Goal: Information Seeking & Learning: Compare options

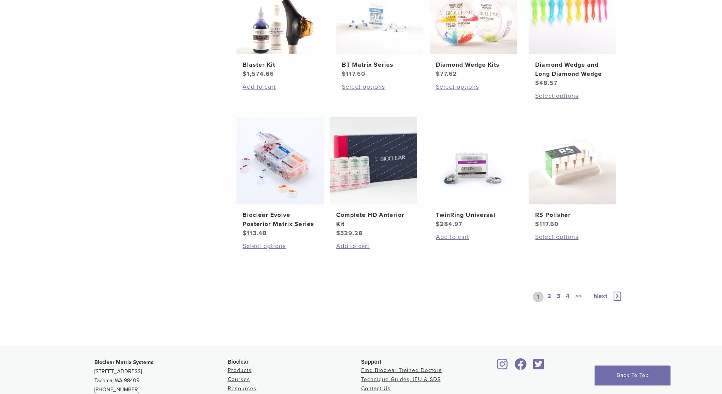
scroll to position [497, 0]
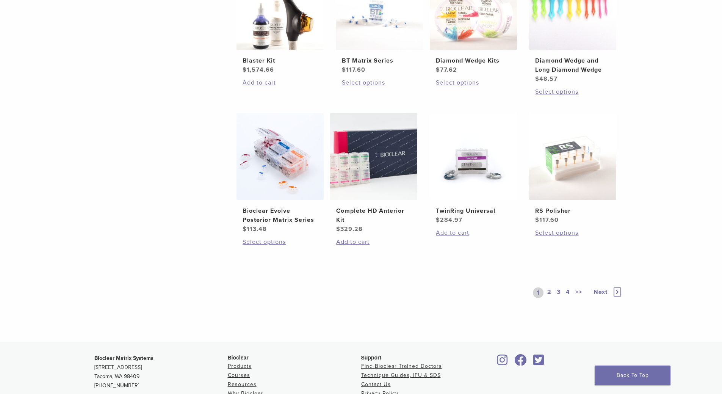
click at [550, 290] on link "2" at bounding box center [549, 292] width 7 height 11
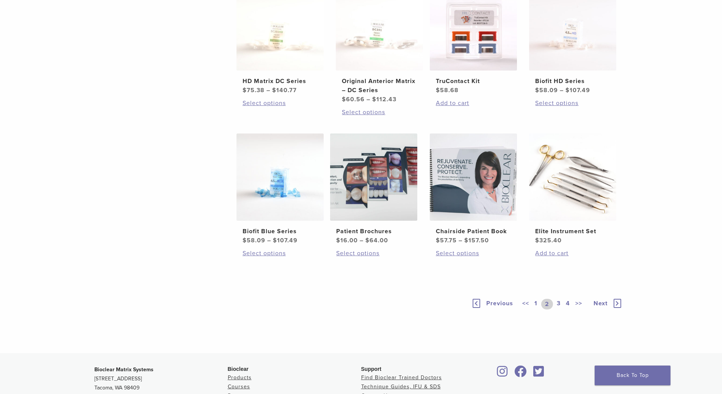
scroll to position [483, 0]
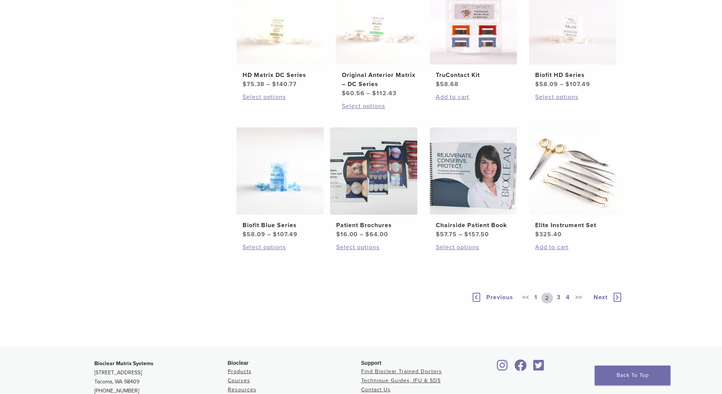
click at [560, 298] on link "3" at bounding box center [558, 298] width 7 height 11
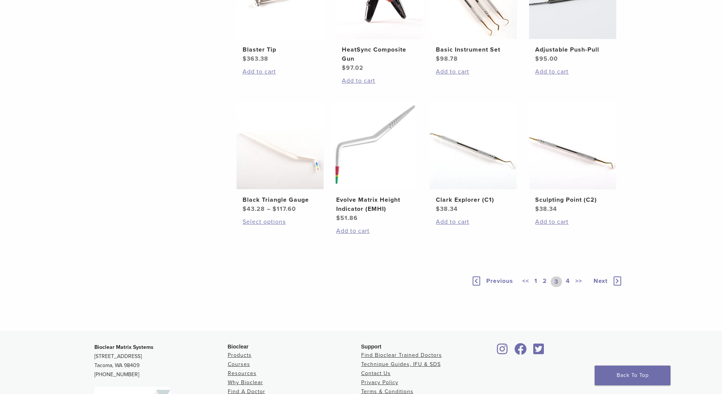
scroll to position [500, 0]
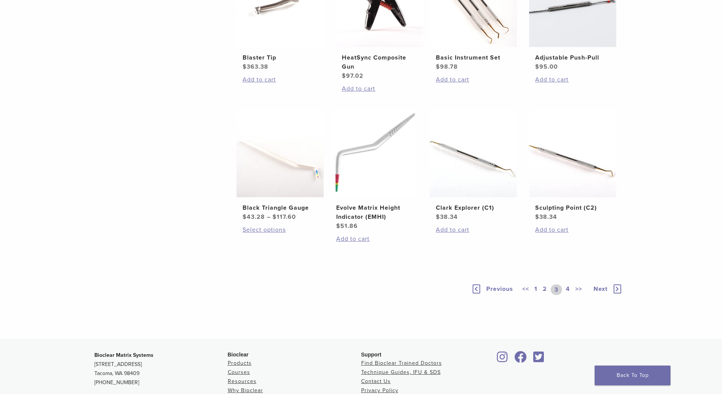
click at [569, 287] on link "4" at bounding box center [568, 289] width 7 height 11
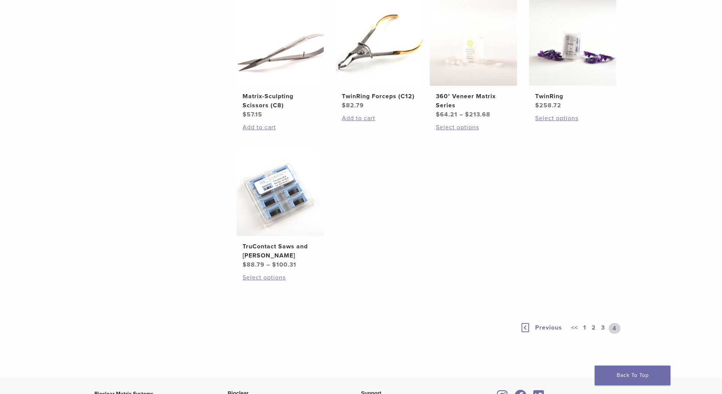
scroll to position [464, 0]
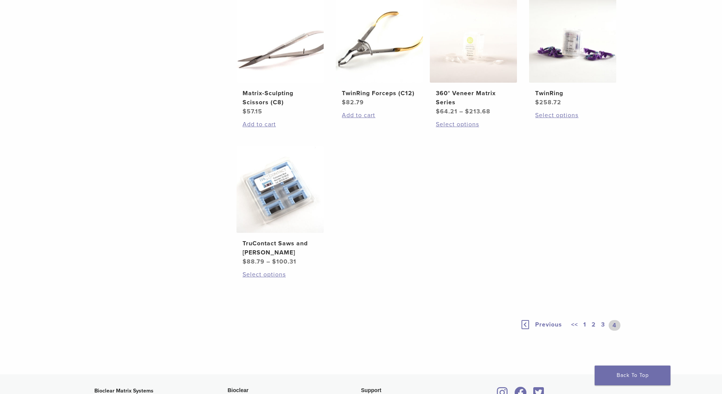
click at [586, 325] on link "1" at bounding box center [585, 325] width 6 height 11
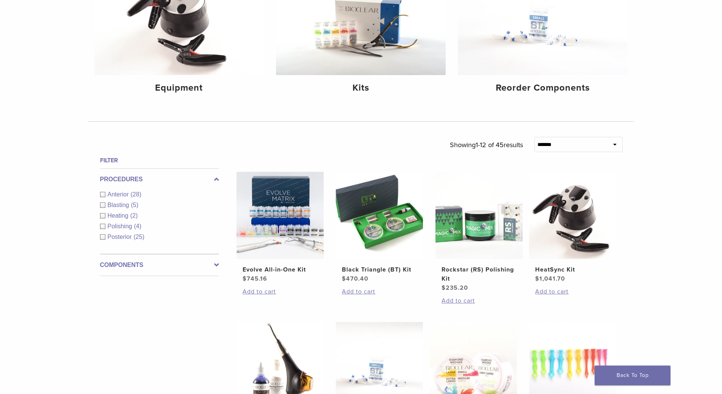
scroll to position [142, 0]
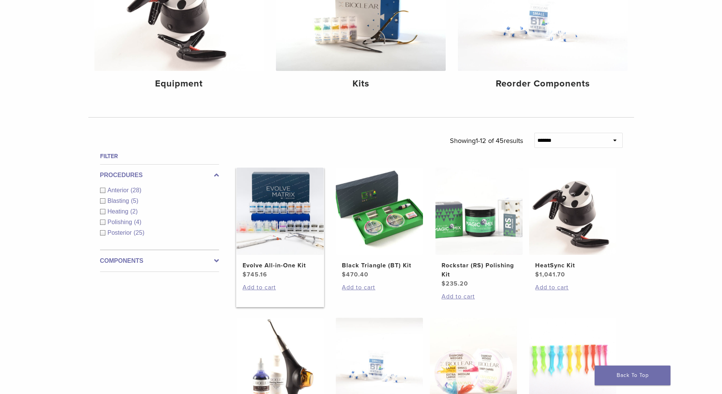
click at [293, 225] on img at bounding box center [280, 211] width 87 height 87
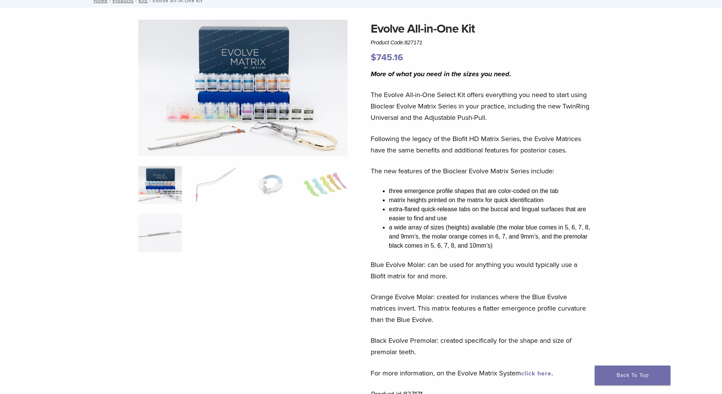
scroll to position [61, 0]
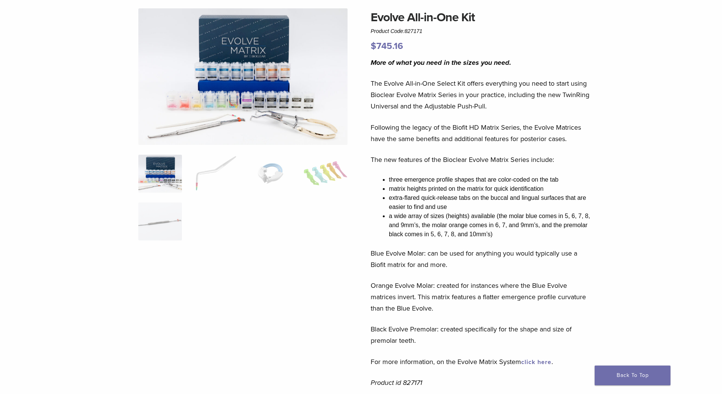
scroll to position [61, 0]
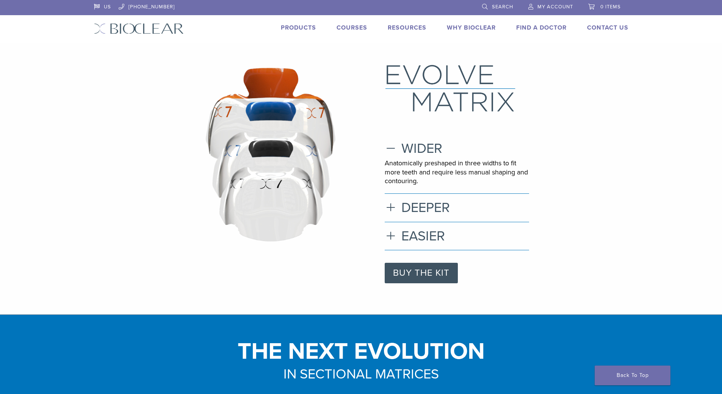
click at [300, 31] on li "Products" at bounding box center [298, 27] width 35 height 9
click at [300, 31] on link "Products" at bounding box center [298, 28] width 35 height 8
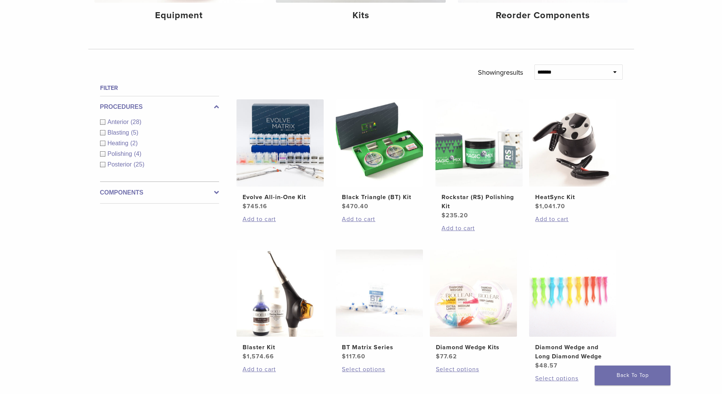
scroll to position [221, 0]
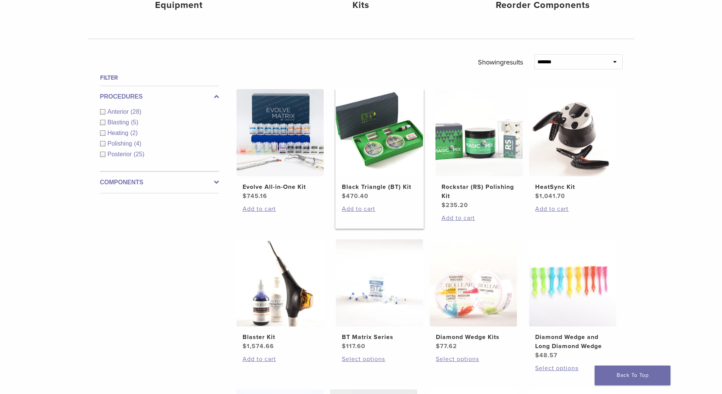
click at [378, 134] on img at bounding box center [379, 132] width 87 height 87
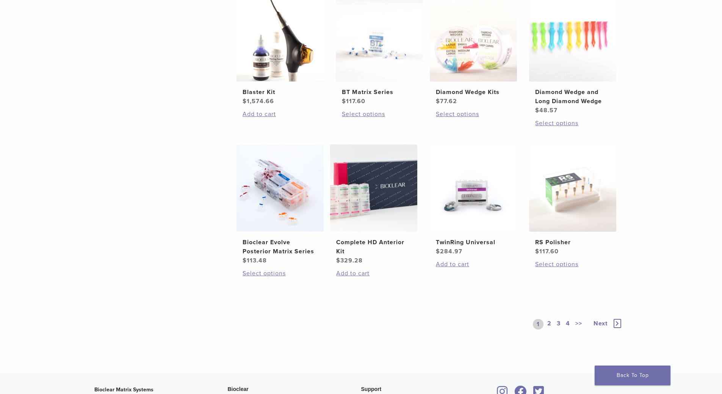
scroll to position [466, 0]
click at [369, 217] on img at bounding box center [373, 187] width 87 height 87
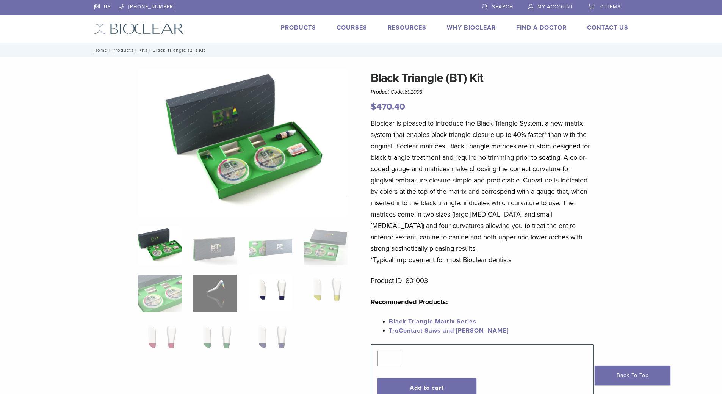
click at [258, 286] on img at bounding box center [271, 294] width 44 height 38
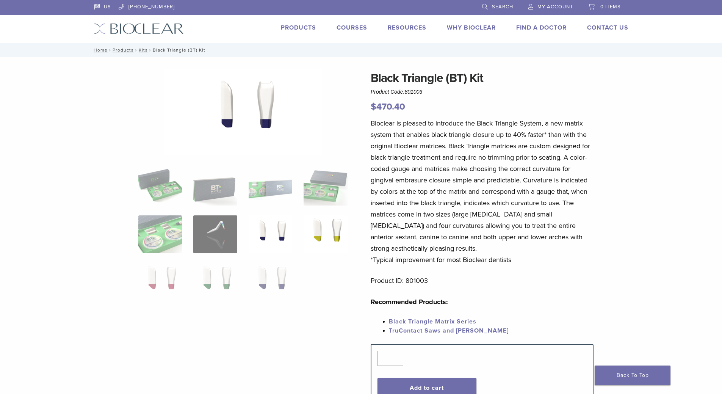
click at [331, 239] on img at bounding box center [326, 234] width 44 height 38
click at [282, 268] on img at bounding box center [271, 282] width 44 height 38
click at [231, 276] on img at bounding box center [215, 282] width 44 height 38
click at [170, 247] on img at bounding box center [160, 234] width 44 height 38
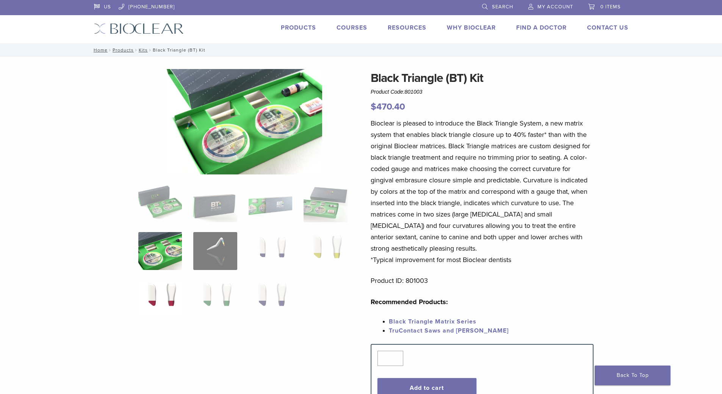
click at [151, 281] on img at bounding box center [160, 299] width 44 height 38
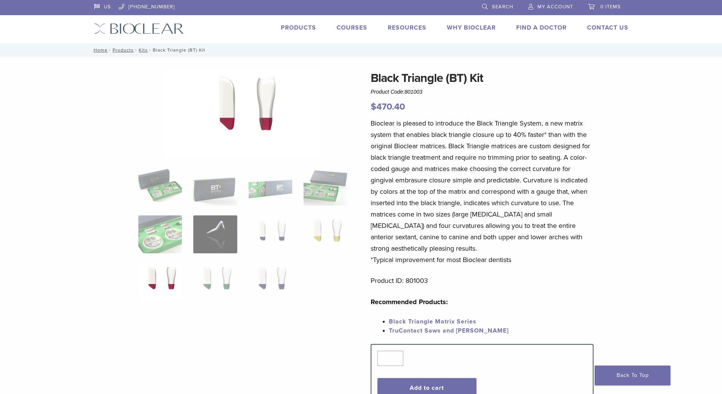
click at [428, 322] on link "Black Triangle Matrix Series" at bounding box center [433, 322] width 88 height 8
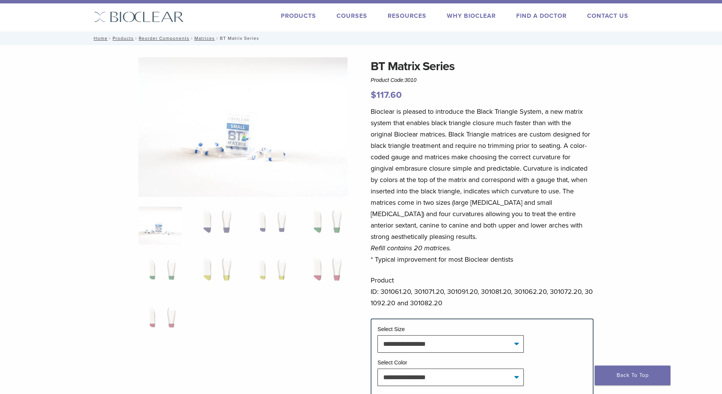
scroll to position [13, 0]
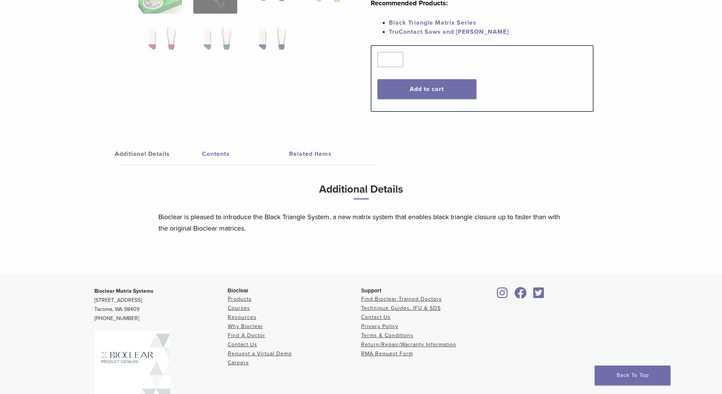
scroll to position [297, 0]
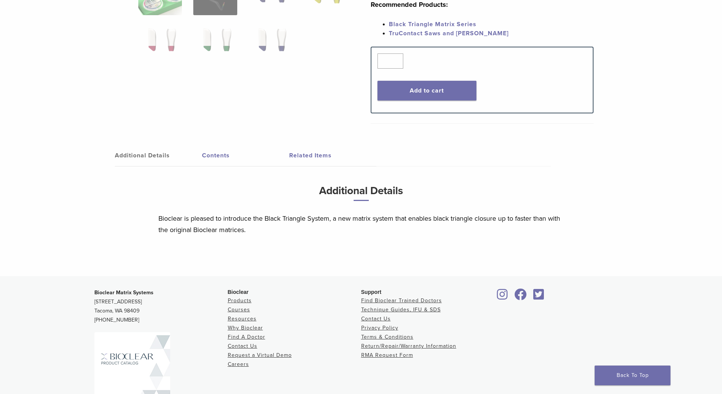
click at [206, 154] on link "Contents" at bounding box center [245, 155] width 87 height 21
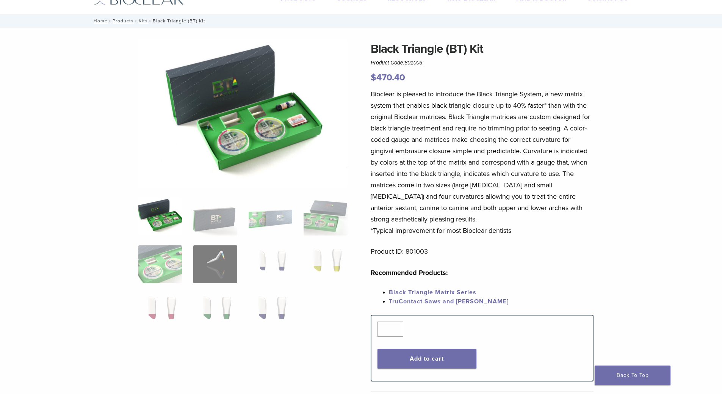
scroll to position [24, 0]
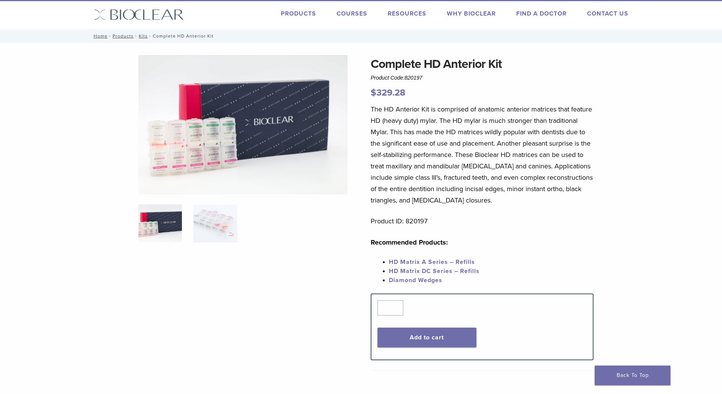
scroll to position [16, 0]
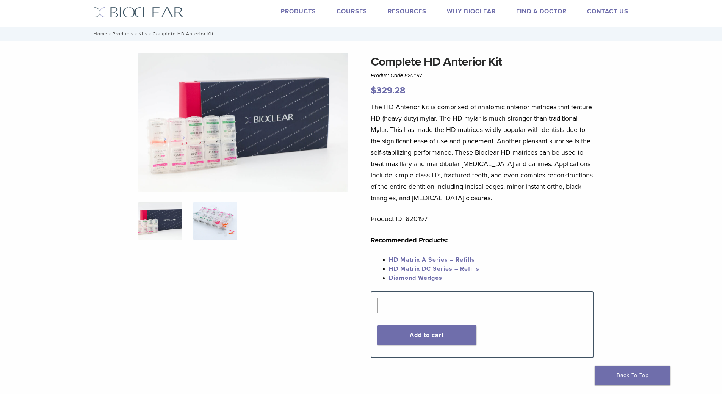
click at [217, 227] on img at bounding box center [215, 221] width 44 height 38
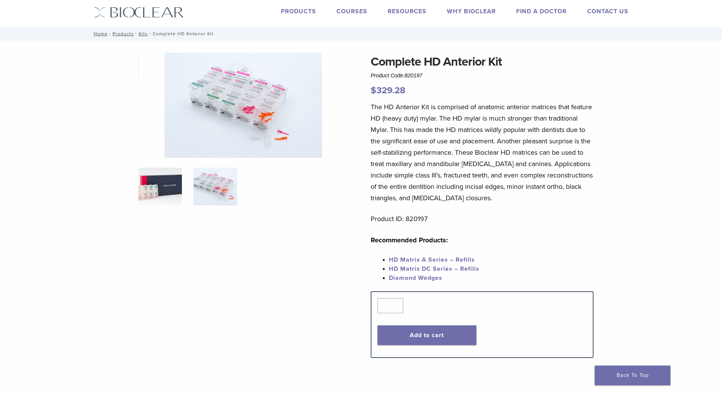
click at [151, 201] on img at bounding box center [160, 187] width 44 height 38
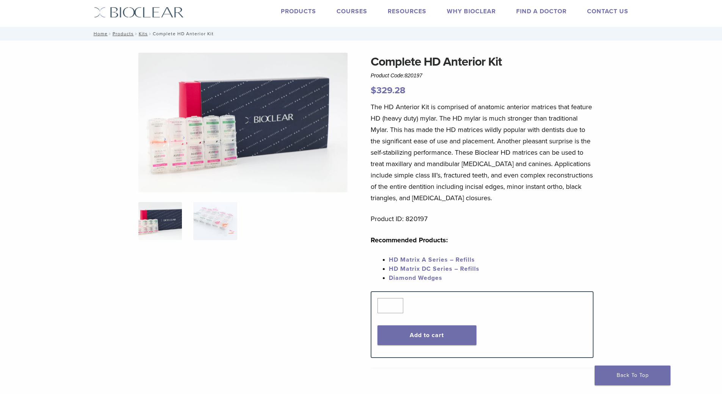
click at [189, 193] on div at bounding box center [242, 202] width 209 height 298
click at [182, 204] on img at bounding box center [160, 221] width 44 height 38
click at [215, 217] on img at bounding box center [215, 221] width 44 height 38
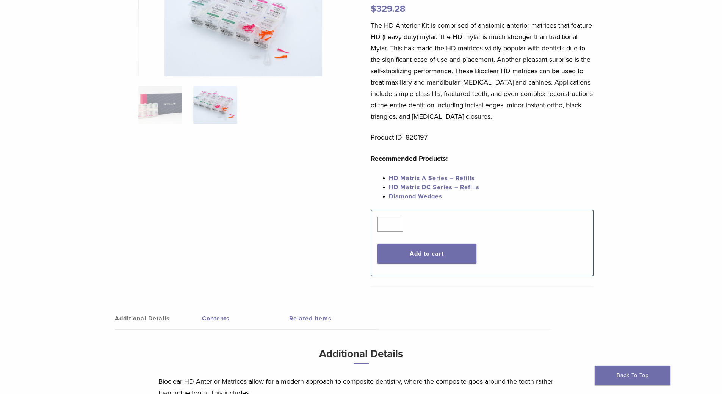
scroll to position [200, 0]
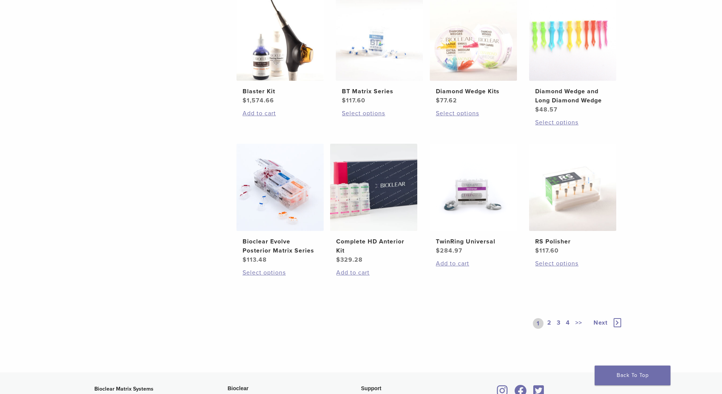
scroll to position [466, 0]
